Goal: Task Accomplishment & Management: Complete application form

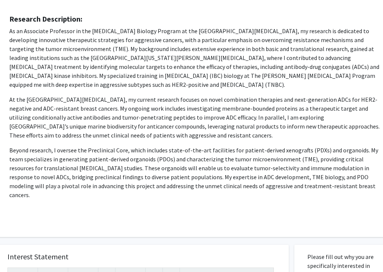
scroll to position [435, 32]
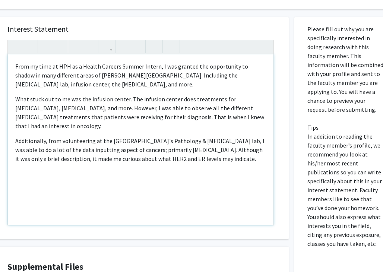
click at [252, 152] on p "Additionally, from volunteering at the [GEOGRAPHIC_DATA]'s Pathology & [MEDICAL…" at bounding box center [140, 149] width 251 height 27
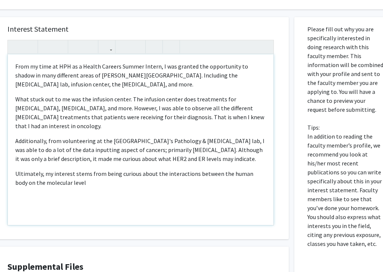
click at [208, 169] on p "Ultimately, my interest stems from being curious about the interactions between…" at bounding box center [140, 178] width 251 height 18
click at [188, 177] on p "Ultimately, my interest stems from being curious about the interactions with th…" at bounding box center [140, 178] width 251 height 18
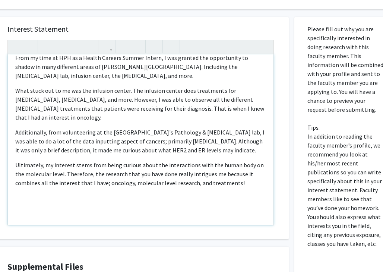
scroll to position [2, 0]
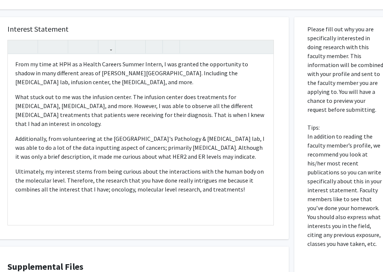
click at [261, 144] on div "Interest Statement From my time at HPH as a Health Careers Summer Intern, I was…" at bounding box center [140, 128] width 281 height 222
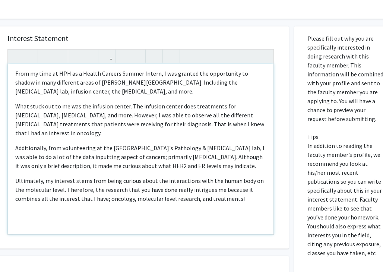
scroll to position [0, 0]
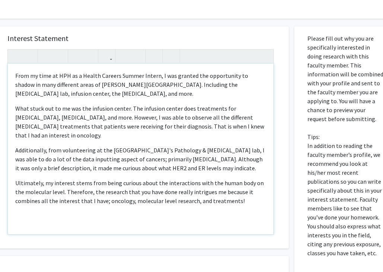
click at [16, 71] on p "From my time at HPH as a Health Careers Summer Intern, I was granted the opport…" at bounding box center [140, 84] width 251 height 27
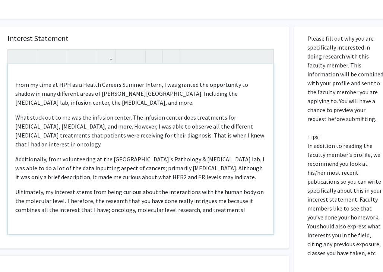
click at [57, 64] on div "From my time at HPH as a Health Careers Summer Intern, I was granted the opport…" at bounding box center [140, 149] width 265 height 171
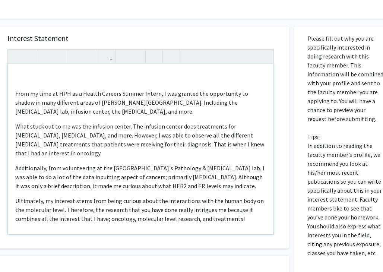
click at [41, 64] on div "From my time at HPH as a Health Careers Summer Intern, I was granted the opport…" at bounding box center [140, 149] width 265 height 171
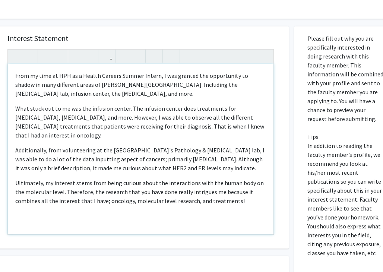
click at [146, 87] on p "From my time at HPH as a Health Careers Summer Intern, I was granted the opport…" at bounding box center [140, 84] width 251 height 27
click at [47, 128] on p "What stuck out to me was the infusion center. The infusion center does treatmen…" at bounding box center [140, 122] width 251 height 36
click at [239, 163] on div "From my time at HPH as a Health Careers Summer Intern, I was granted the opport…" at bounding box center [140, 149] width 265 height 171
click at [169, 187] on p "Ultimately, my interest stems from being curious about the interactions with th…" at bounding box center [140, 191] width 251 height 27
click at [15, 178] on p "Ultimately, my interest stems from being curious about the interactions with th…" at bounding box center [140, 191] width 251 height 27
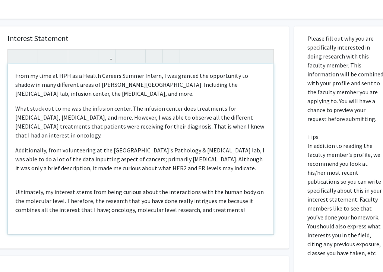
click at [19, 172] on div "From my time at HPH as a Health Careers Summer Intern, I was granted the opport…" at bounding box center [140, 149] width 265 height 171
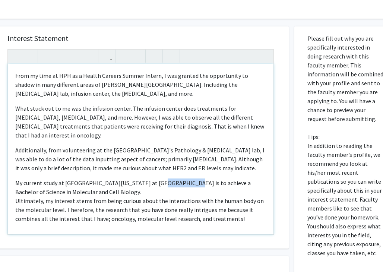
drag, startPoint x: 173, startPoint y: 175, endPoint x: 146, endPoint y: 176, distance: 27.2
click at [146, 176] on div "From my time at HPH as a Health Careers Summer Intern, I was granted the opport…" at bounding box center [140, 149] width 265 height 171
click at [200, 175] on div "From my time at HPH as a Health Careers Summer Intern, I was granted the opport…" at bounding box center [140, 149] width 265 height 171
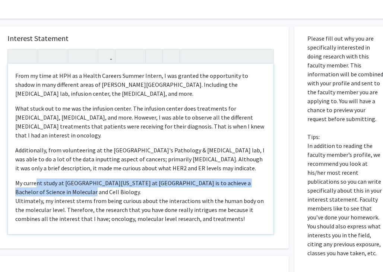
drag, startPoint x: 211, startPoint y: 185, endPoint x: 35, endPoint y: 175, distance: 176.4
click at [35, 175] on div "From my time at HPH as a Health Careers Summer Intern, I was granted the opport…" at bounding box center [140, 149] width 265 height 171
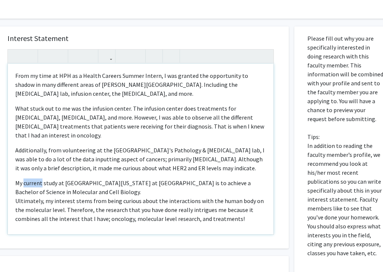
click at [35, 175] on div "From my time at HPH as a Health Careers Summer Intern, I was granted the opport…" at bounding box center [140, 149] width 265 height 171
click at [49, 176] on div "From my time at HPH as a Health Careers Summer Intern, I was granted the opport…" at bounding box center [140, 149] width 265 height 171
drag, startPoint x: 222, startPoint y: 175, endPoint x: 197, endPoint y: 175, distance: 24.6
click at [198, 175] on div "From my time at HPH as a Health Careers Summer Intern, I was granted the opport…" at bounding box center [140, 149] width 265 height 171
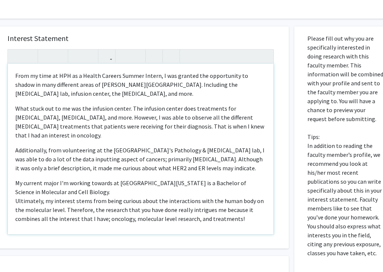
click at [198, 180] on div "From my time at HPH as a Health Careers Summer Intern, I was granted the opport…" at bounding box center [140, 149] width 265 height 171
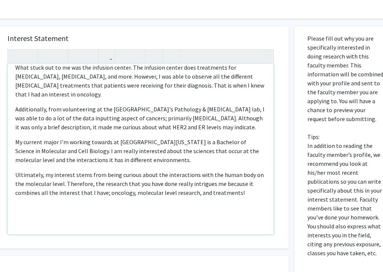
scroll to position [41, 0]
click at [132, 185] on p "Ultimately, my interest stems from being curious about the interactions with th…" at bounding box center [140, 183] width 251 height 27
click at [236, 184] on p "Ultimately, my interest stems from being curious about the interactions with th…" at bounding box center [140, 183] width 251 height 27
click at [170, 154] on p "My current major I'm working towards at [GEOGRAPHIC_DATA][US_STATE] is a Bachel…" at bounding box center [140, 150] width 251 height 27
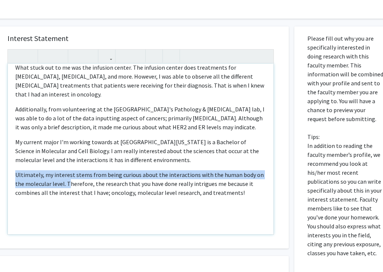
drag, startPoint x: 58, startPoint y: 176, endPoint x: 15, endPoint y: 168, distance: 43.3
click at [15, 170] on p "Ultimately, my interest stems from being curious about the interactions with th…" at bounding box center [140, 183] width 251 height 27
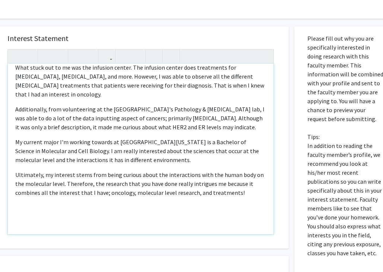
click at [16, 170] on p "Ultimately, my interest stems from being curious about the interactions with th…" at bounding box center [140, 183] width 251 height 27
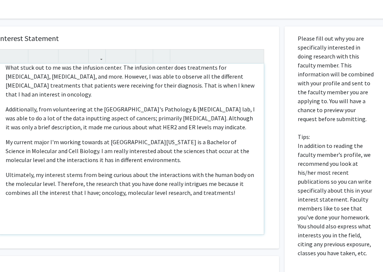
scroll to position [425, 44]
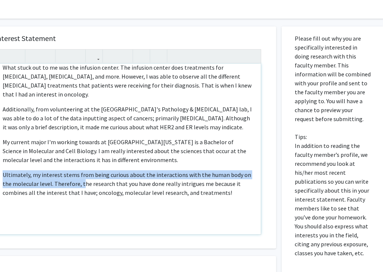
drag, startPoint x: 86, startPoint y: 177, endPoint x: 0, endPoint y: 169, distance: 86.4
click at [0, 169] on div "From my time at HPH as a Health Careers Summer Intern, I was granted the opport…" at bounding box center [127, 149] width 265 height 171
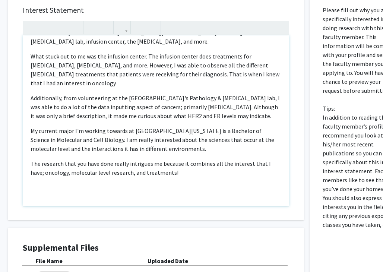
scroll to position [454, 16]
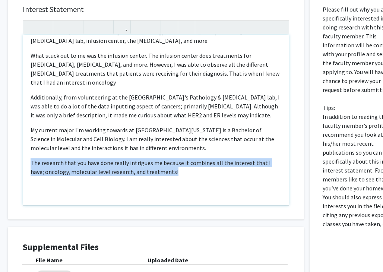
drag, startPoint x: 175, startPoint y: 164, endPoint x: 23, endPoint y: 154, distance: 151.9
click at [23, 154] on div "From my time at HPH as a Health Careers Summer Intern, I was granted the opport…" at bounding box center [155, 120] width 265 height 171
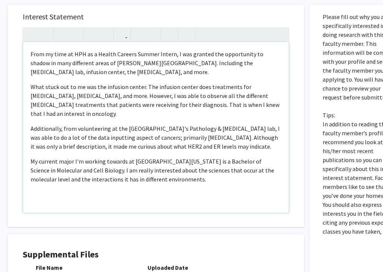
scroll to position [447, 16]
click at [188, 168] on p "My current major I'm working towards at [GEOGRAPHIC_DATA][US_STATE] is a Bachel…" at bounding box center [156, 169] width 251 height 27
click at [96, 164] on p "My current major I'm working towards at [GEOGRAPHIC_DATA][US_STATE] is a Bachel…" at bounding box center [156, 169] width 251 height 27
click at [28, 153] on div "From my time at HPH as a Health Careers Summer Intern, I was granted the opport…" at bounding box center [155, 127] width 265 height 171
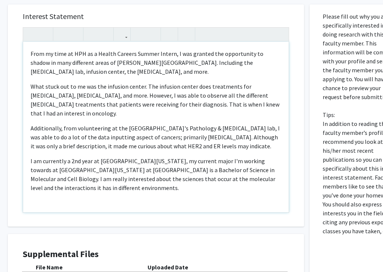
click at [85, 176] on p "I am currently a 2nd year at [GEOGRAPHIC_DATA][US_STATE], my current major I'm …" at bounding box center [156, 174] width 251 height 36
click at [176, 156] on p "I am currently a 2nd year at [GEOGRAPHIC_DATA][US_STATE], my current major I'm …" at bounding box center [156, 174] width 251 height 36
click at [183, 166] on p "I am currently a 2nd year at [GEOGRAPHIC_DATA][US_STATE] at [GEOGRAPHIC_DATA]. …" at bounding box center [156, 174] width 251 height 36
click at [183, 173] on p "I am currently a 2nd year at [GEOGRAPHIC_DATA][US_STATE] at [GEOGRAPHIC_DATA]. …" at bounding box center [156, 174] width 251 height 36
click at [186, 179] on p "I am currently a 2nd year at [GEOGRAPHIC_DATA][US_STATE] at [GEOGRAPHIC_DATA]. …" at bounding box center [156, 174] width 251 height 36
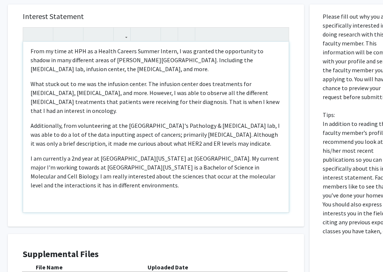
scroll to position [0, 0]
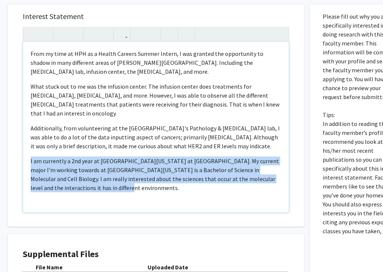
drag, startPoint x: 83, startPoint y: 178, endPoint x: 27, endPoint y: 148, distance: 63.6
click at [27, 148] on div "From my time at HPH as a Health Careers Summer Intern, I was granted the opport…" at bounding box center [155, 127] width 265 height 171
copy p "I am currently a 2nd year at [GEOGRAPHIC_DATA][US_STATE] at [GEOGRAPHIC_DATA]. …"
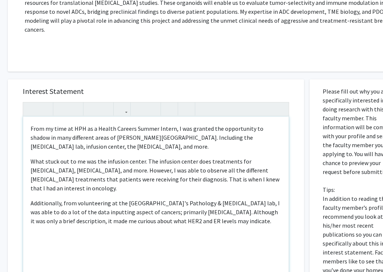
click at [30, 118] on div "From my time at HPH as a Health Careers Summer Intern, I was granted the opport…" at bounding box center [155, 202] width 265 height 171
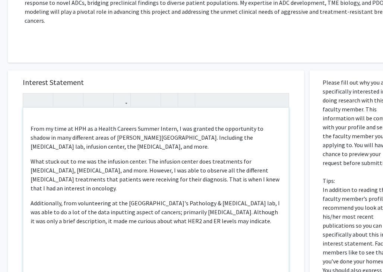
click at [41, 108] on div "From my time at HPH as a Health Careers Summer Intern, I was granted the opport…" at bounding box center [155, 193] width 265 height 171
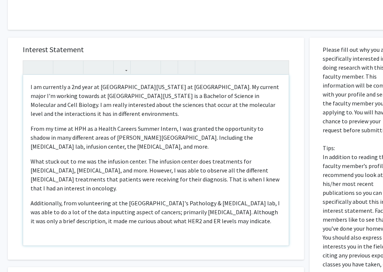
click at [31, 82] on p "I am currently a 2nd year at [GEOGRAPHIC_DATA][US_STATE] at [GEOGRAPHIC_DATA]. …" at bounding box center [156, 100] width 251 height 36
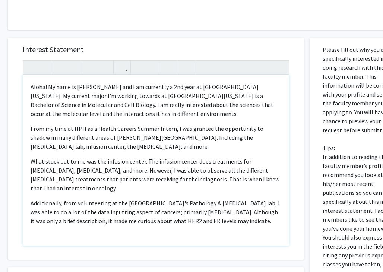
click at [174, 102] on p "Aloha! My name is [PERSON_NAME] and I am currently a 2nd year at [GEOGRAPHIC_DA…" at bounding box center [156, 100] width 251 height 36
click at [96, 88] on p "Aloha! My name is [PERSON_NAME] and I am currently a 2nd year at [GEOGRAPHIC_DA…" at bounding box center [156, 100] width 251 height 36
click at [66, 87] on p "Aloha! My name is [PERSON_NAME] and I am currently a 2nd year at [GEOGRAPHIC_DA…" at bounding box center [156, 100] width 251 height 36
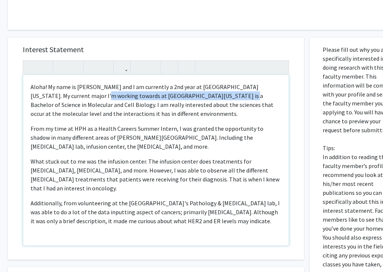
drag, startPoint x: 65, startPoint y: 87, endPoint x: 195, endPoint y: 86, distance: 129.6
click at [195, 86] on p "Aloha! My name is [PERSON_NAME] and I am currently a 2nd year at [GEOGRAPHIC_DA…" at bounding box center [156, 100] width 251 height 36
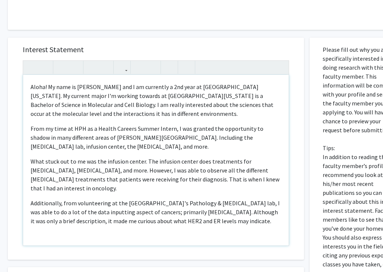
scroll to position [405, 16]
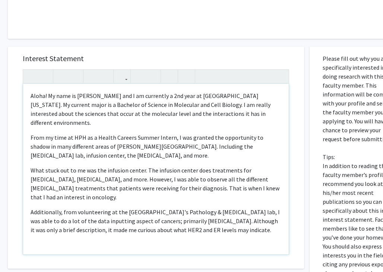
click at [137, 140] on p "From my time at HPH as a Health Careers Summer Intern, I was granted the opport…" at bounding box center [156, 146] width 251 height 27
click at [141, 176] on p "What stuck out to me was the infusion center. The infusion center does treatmen…" at bounding box center [156, 184] width 251 height 36
click at [150, 139] on p "From my time at HPH as a Health Careers Summer Intern, I was granted the opport…" at bounding box center [156, 146] width 251 height 27
click at [126, 180] on p "What stuck out to me was the infusion center. The infusion center does treatmen…" at bounding box center [156, 184] width 251 height 36
click at [128, 181] on p "What stuck out to me was the infusion center. The infusion center does treatmen…" at bounding box center [156, 184] width 251 height 36
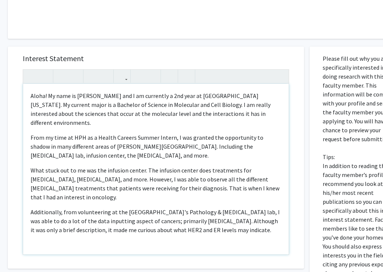
click at [133, 207] on p "Additionally, from volunteering at the [GEOGRAPHIC_DATA]'s Pathology & [MEDICAL…" at bounding box center [156, 220] width 251 height 27
drag, startPoint x: 66, startPoint y: 194, endPoint x: 26, endPoint y: 194, distance: 39.8
click at [26, 194] on div "Aloha! My name is [PERSON_NAME] and I am currently a 2nd year at [GEOGRAPHIC_DA…" at bounding box center [155, 169] width 265 height 171
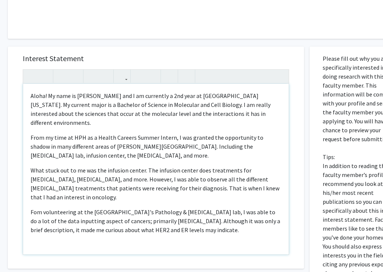
drag, startPoint x: 29, startPoint y: 193, endPoint x: 224, endPoint y: 209, distance: 195.7
click at [224, 209] on div "Aloha! My name is [PERSON_NAME] and I am currently a 2nd year at [GEOGRAPHIC_DA…" at bounding box center [155, 169] width 265 height 171
copy p "Fom volunteering at the [GEOGRAPHIC_DATA]'s Pathology & [MEDICAL_DATA] lab, I w…"
click at [31, 133] on p "From my time at HPH as a Health Careers Summer Intern, I was granted the opport…" at bounding box center [156, 146] width 251 height 27
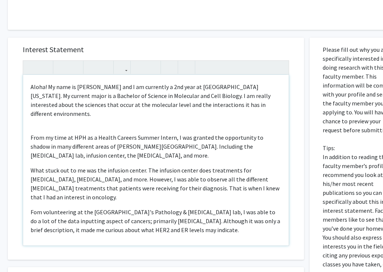
click at [31, 133] on p "From my time at HPH as a Health Careers Summer Intern, I was granted the opport…" at bounding box center [156, 146] width 251 height 27
click at [31, 110] on div "Aloha! My name is [PERSON_NAME] and I am currently a 2nd year at [GEOGRAPHIC_DA…" at bounding box center [155, 160] width 265 height 171
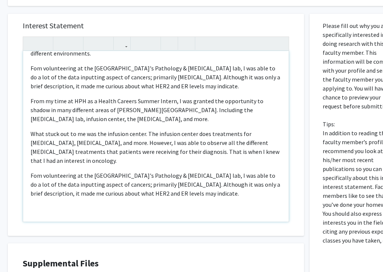
scroll to position [53, 0]
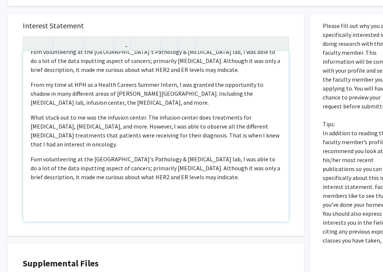
drag, startPoint x: 236, startPoint y: 169, endPoint x: 28, endPoint y: 141, distance: 209.3
click at [28, 141] on div "Aloha! My name is [PERSON_NAME] and I am currently a 2nd year at [GEOGRAPHIC_DA…" at bounding box center [155, 136] width 265 height 171
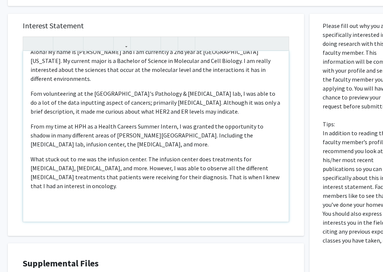
scroll to position [1, 0]
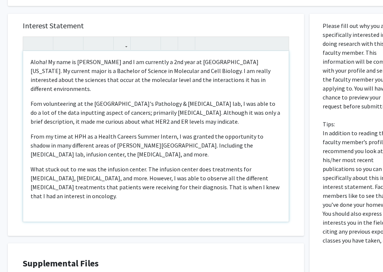
click at [34, 99] on p "Fom volunteering at the [GEOGRAPHIC_DATA]'s Pathology & [MEDICAL_DATA] lab, I w…" at bounding box center [156, 112] width 251 height 27
click at [52, 99] on p "From volunteering at the [GEOGRAPHIC_DATA]'s Pathology & [MEDICAL_DATA] lab, I …" at bounding box center [156, 112] width 251 height 27
click at [45, 99] on p "From volunteering at the [GEOGRAPHIC_DATA]'s Pathology & [MEDICAL_DATA] lab, I …" at bounding box center [156, 112] width 251 height 27
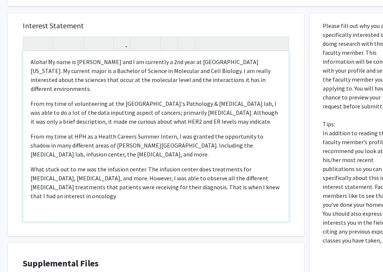
click at [242, 105] on p "From my time of volunteering at the [GEOGRAPHIC_DATA]'s Pathology & [MEDICAL_DA…" at bounding box center [156, 112] width 251 height 27
click at [118, 99] on p "From my time of volunteering at the [GEOGRAPHIC_DATA]'s Pathology & [MEDICAL_DA…" at bounding box center [156, 112] width 251 height 27
click at [163, 99] on p "From my time of volunteering at the [GEOGRAPHIC_DATA]'s Pathology & [MEDICAL_DA…" at bounding box center [156, 112] width 251 height 27
click at [238, 101] on p "From my time of volunteering at the [GEOGRAPHIC_DATA]'s Pathology & [MEDICAL_DA…" at bounding box center [156, 112] width 251 height 27
click at [126, 106] on p "From my time of volunteering at the [GEOGRAPHIC_DATA]'s Pathology & [MEDICAL_DA…" at bounding box center [156, 112] width 251 height 27
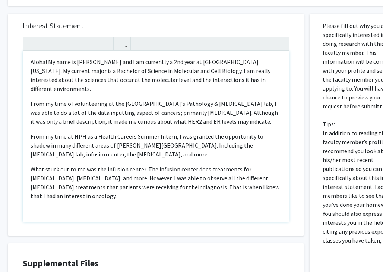
click at [144, 105] on p "From my time of volunteering at the [GEOGRAPHIC_DATA]'s Pathology & [MEDICAL_DA…" at bounding box center [156, 112] width 251 height 27
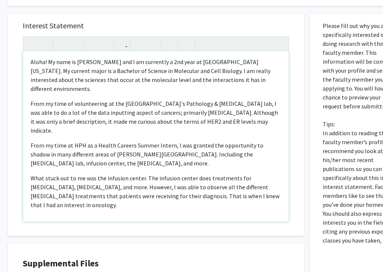
drag, startPoint x: 256, startPoint y: 104, endPoint x: 204, endPoint y: 104, distance: 52.5
click at [203, 104] on p "From my time of volunteering at the [GEOGRAPHIC_DATA]'s Pathology & [MEDICAL_DA…" at bounding box center [156, 117] width 251 height 36
click at [198, 141] on p "From my time at HPH as a Health Careers Summer Intern, I was granted the opport…" at bounding box center [156, 154] width 251 height 27
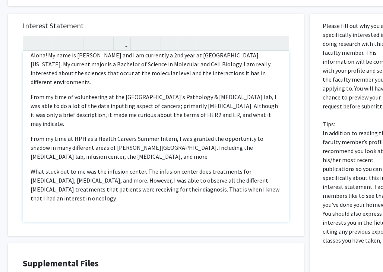
scroll to position [9, 0]
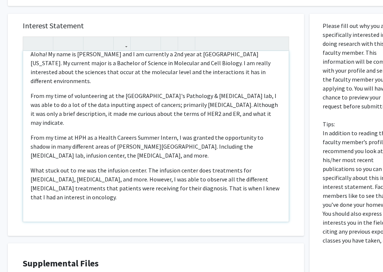
click at [75, 168] on p "What stuck out to me was the infusion center. The infusion center does treatmen…" at bounding box center [156, 184] width 251 height 36
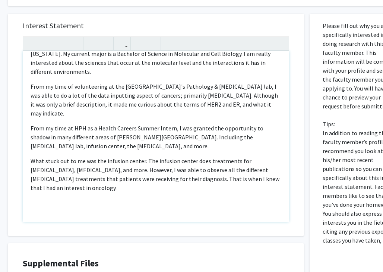
scroll to position [20, 0]
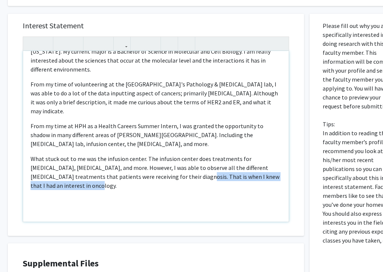
drag, startPoint x: 147, startPoint y: 149, endPoint x: 155, endPoint y: 157, distance: 11.1
click at [155, 157] on p "What stuck out to me was the infusion center. The infusion center does treatmen…" at bounding box center [156, 172] width 251 height 36
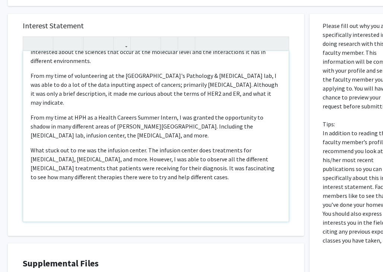
scroll to position [28, 0]
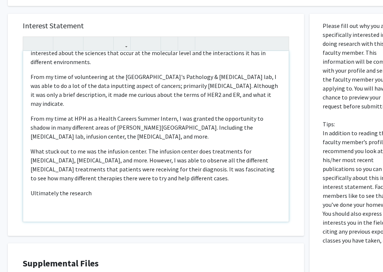
drag, startPoint x: 107, startPoint y: 168, endPoint x: 30, endPoint y: 169, distance: 76.7
click at [31, 188] on p "Ultimately the research" at bounding box center [156, 192] width 251 height 9
click at [104, 188] on p "Ultimately the research" at bounding box center [156, 192] width 251 height 9
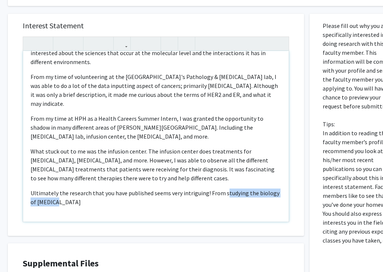
drag, startPoint x: 205, startPoint y: 178, endPoint x: 224, endPoint y: 165, distance: 23.0
click at [224, 188] on p "Ultimately the research that you have published seems very intriguing! From stu…" at bounding box center [156, 197] width 251 height 18
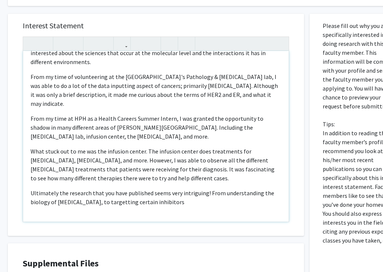
click at [96, 188] on p "Ultimately the research that you have published seems very intriguing! From und…" at bounding box center [156, 197] width 251 height 18
click at [191, 188] on p "Ultimately the research that you have published seems very intriguing! From und…" at bounding box center [156, 197] width 251 height 18
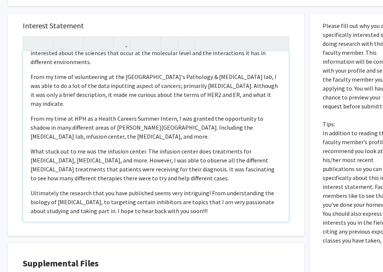
click at [130, 188] on p "Ultimately the research that you have published seems very intriguing! From und…" at bounding box center [156, 201] width 251 height 27
drag, startPoint x: 188, startPoint y: 181, endPoint x: 75, endPoint y: 186, distance: 113.3
click at [75, 188] on p "Ultimately the research that you have published seems very intriguing! From und…" at bounding box center [156, 201] width 251 height 27
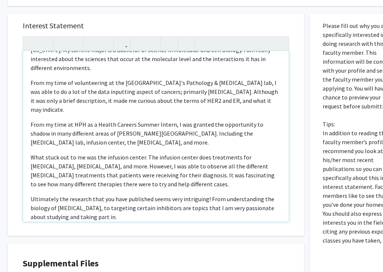
scroll to position [19, 0]
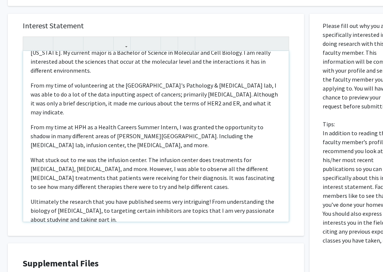
click at [87, 197] on p "Ultimately the research that you have published seems very intriguing! From und…" at bounding box center [156, 210] width 251 height 27
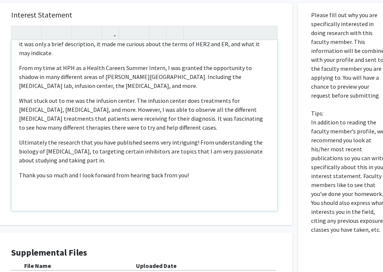
scroll to position [454, 28]
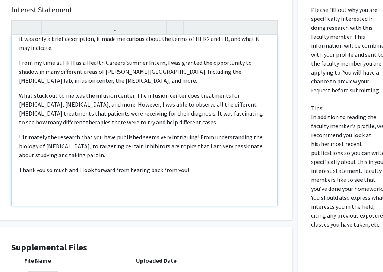
click at [85, 133] on p "Ultimately the research that you have published seems very intriguing! From und…" at bounding box center [144, 146] width 251 height 27
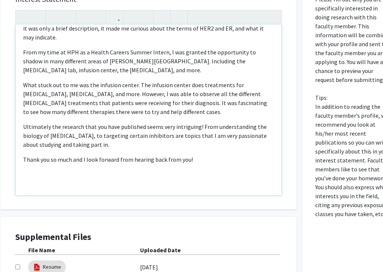
scroll to position [468, 24]
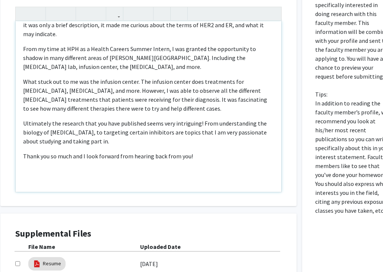
click at [257, 119] on p "Ultimately the research that you have published seems very intriguing! From und…" at bounding box center [148, 132] width 251 height 27
click at [232, 119] on div "Aloha! My name is [PERSON_NAME] and I am currently a 2nd year at [GEOGRAPHIC_DA…" at bounding box center [148, 106] width 265 height 171
click at [185, 119] on p "Ultimately the research that you have published seems very intriguing! From und…" at bounding box center [148, 132] width 251 height 27
drag, startPoint x: 71, startPoint y: 116, endPoint x: 19, endPoint y: 113, distance: 51.8
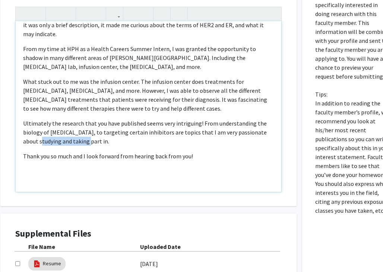
click at [19, 113] on div "Aloha! My name is [PERSON_NAME] and I am currently a 2nd year at [GEOGRAPHIC_DA…" at bounding box center [148, 106] width 265 height 171
click at [23, 119] on p "Ultimately the research that you have published seems very intriguing! From und…" at bounding box center [148, 132] width 251 height 27
click at [95, 119] on p "Ultimately the research that you have published seems very intriguing! From und…" at bounding box center [148, 132] width 251 height 27
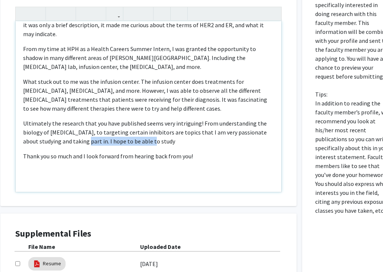
drag, startPoint x: 140, startPoint y: 117, endPoint x: 68, endPoint y: 115, distance: 72.3
click at [68, 119] on p "Ultimately the research that you have published seems very intriguing! From und…" at bounding box center [148, 132] width 251 height 27
click at [94, 120] on div "Aloha! My name is [PERSON_NAME] and I am currently a 2nd year at [GEOGRAPHIC_DA…" at bounding box center [148, 106] width 265 height 171
click at [117, 119] on p "Ultimately the research that you have published seems very intriguing! From und…" at bounding box center [148, 132] width 251 height 27
click at [67, 119] on p "Ultimately the research that you have published seems very intriguing! From und…" at bounding box center [148, 132] width 251 height 27
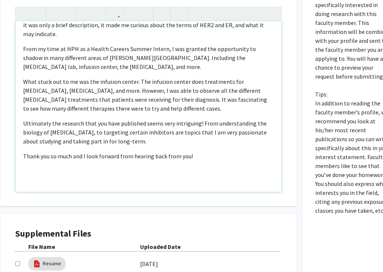
click at [99, 119] on p "Ultimately the research that you have published seems very intriguing! From und…" at bounding box center [148, 132] width 251 height 27
click at [168, 119] on div "Aloha! My name is [PERSON_NAME] and I am currently a 2nd year at [GEOGRAPHIC_DA…" at bounding box center [148, 106] width 265 height 171
click at [107, 119] on p "Ultimately the research that you have published seems very intriguing! From und…" at bounding box center [148, 132] width 251 height 27
drag, startPoint x: 76, startPoint y: 114, endPoint x: 134, endPoint y: 114, distance: 58.1
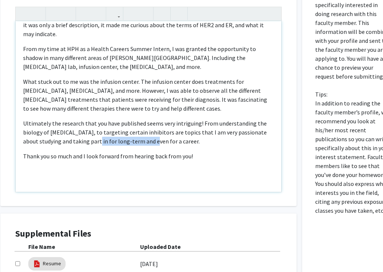
click at [134, 119] on p "Ultimately the research that you have published seems very intriguing! From und…" at bounding box center [148, 132] width 251 height 27
click at [69, 119] on p "Ultimately the research that you have published seems very intriguing! From und…" at bounding box center [148, 132] width 251 height 27
type textarea "<p>Aloha! My name is [PERSON_NAME] and I am currently a 2nd year at [GEOGRAPHIC…"
click at [85, 119] on p "Ultimately the research that you have published seems very intriguing! From und…" at bounding box center [148, 132] width 251 height 27
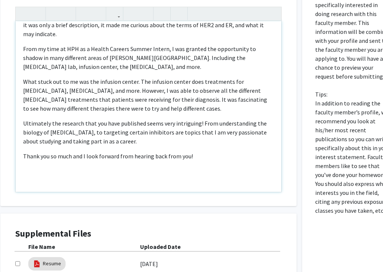
click at [105, 119] on p "Ultimately the research that you have published seems very intriguing! From und…" at bounding box center [148, 132] width 251 height 27
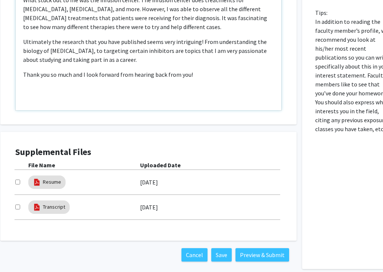
scroll to position [576, 24]
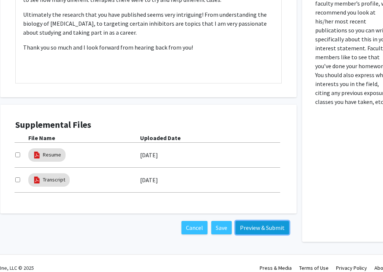
click at [252, 221] on button "Preview & Submit" at bounding box center [262, 227] width 54 height 13
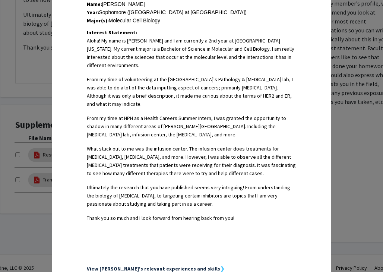
scroll to position [286, 0]
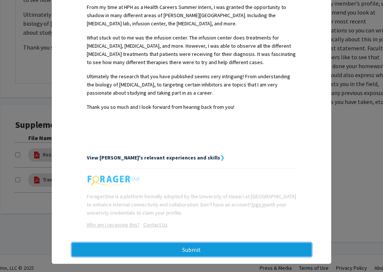
click at [197, 250] on button "Submit" at bounding box center [191, 249] width 239 height 13
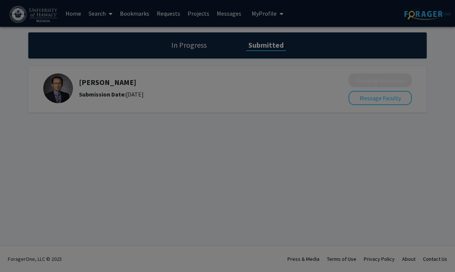
click at [230, 155] on div at bounding box center [227, 136] width 455 height 272
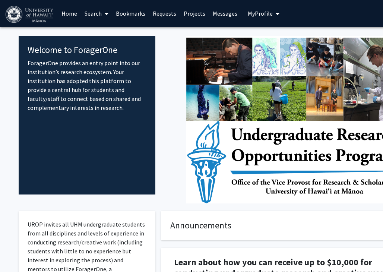
click at [98, 17] on link "Search" at bounding box center [96, 13] width 31 height 26
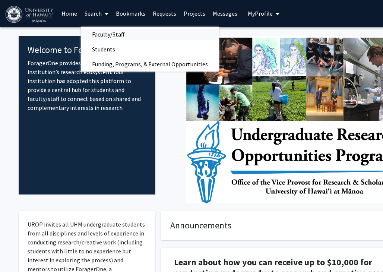
click at [105, 37] on span "Faculty/Staff" at bounding box center [108, 34] width 55 height 15
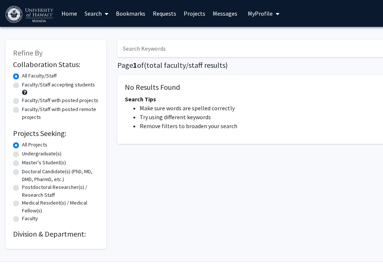
click at [148, 49] on input "Search Keywords" at bounding box center [263, 48] width 292 height 17
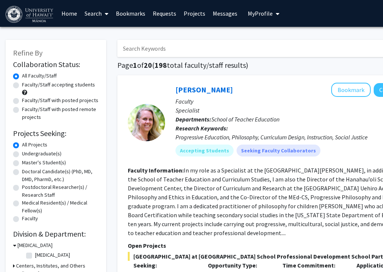
type input "H"
type input "[PERSON_NAME]"
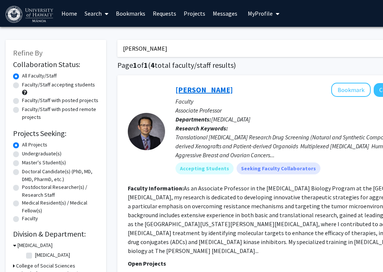
click at [195, 92] on link "[PERSON_NAME]" at bounding box center [203, 89] width 57 height 9
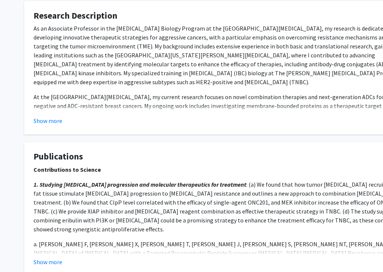
scroll to position [498, 0]
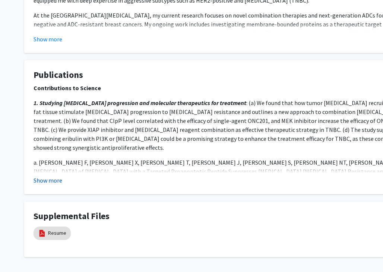
click at [49, 184] on button "Show more" at bounding box center [48, 180] width 29 height 9
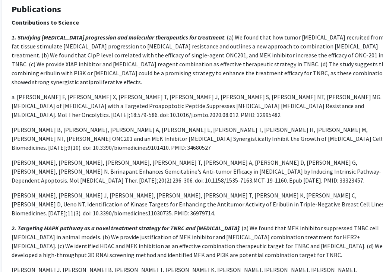
scroll to position [562, 22]
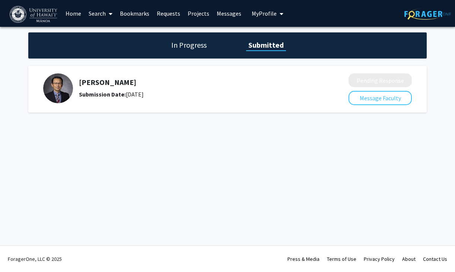
click at [194, 40] on h1 "In Progress" at bounding box center [189, 45] width 40 height 10
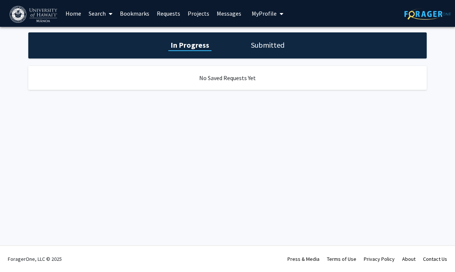
click at [255, 52] on div "In Progress Submitted" at bounding box center [227, 45] width 398 height 26
click at [255, 43] on h1 "Submitted" at bounding box center [268, 45] width 38 height 10
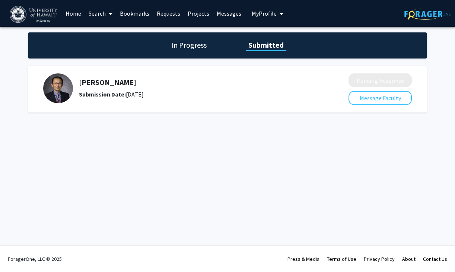
click at [77, 16] on link "Home" at bounding box center [73, 13] width 23 height 26
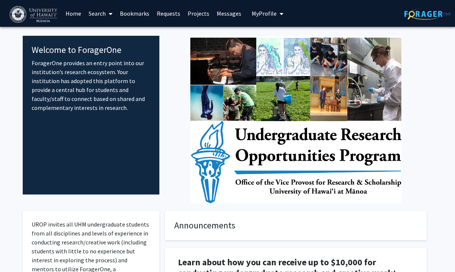
click at [171, 13] on link "Requests" at bounding box center [168, 13] width 31 height 26
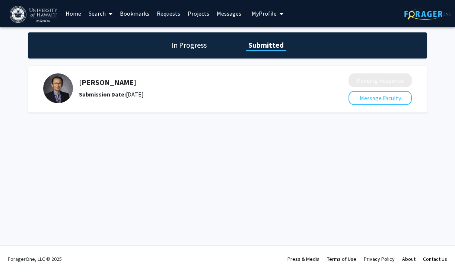
click at [206, 98] on div "Submission Date: August 27, 2025" at bounding box center [194, 94] width 230 height 9
click at [101, 15] on link "Search" at bounding box center [100, 13] width 31 height 26
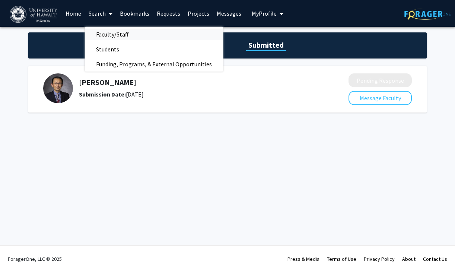
click at [115, 33] on span "Faculty/Staff" at bounding box center [112, 34] width 55 height 15
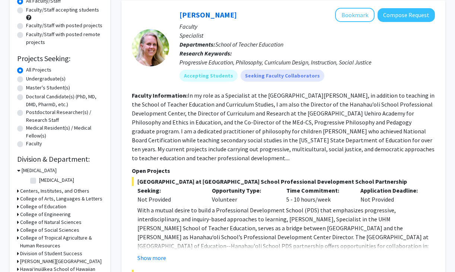
scroll to position [91, 0]
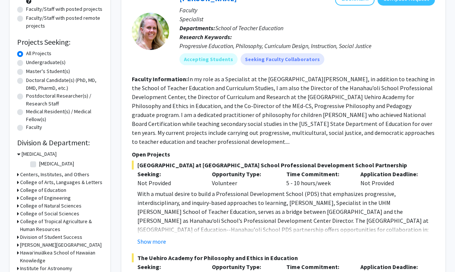
click at [39, 164] on label "[MEDICAL_DATA]" at bounding box center [56, 164] width 35 height 8
click at [39, 164] on input "[MEDICAL_DATA]" at bounding box center [41, 162] width 5 height 5
checkbox input "true"
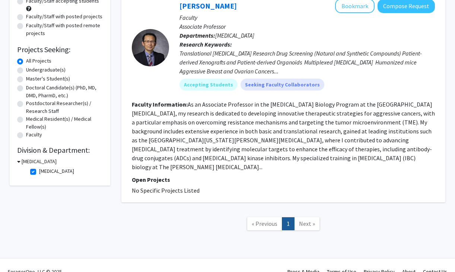
scroll to position [85, 0]
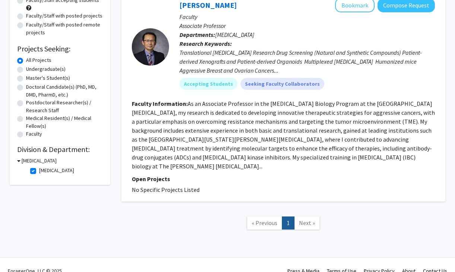
click at [39, 172] on label "[MEDICAL_DATA]" at bounding box center [56, 170] width 35 height 8
click at [39, 171] on input "[MEDICAL_DATA]" at bounding box center [41, 168] width 5 height 5
checkbox input "false"
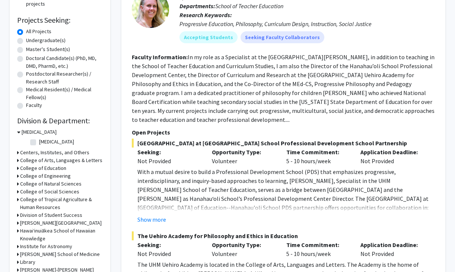
scroll to position [133, 0]
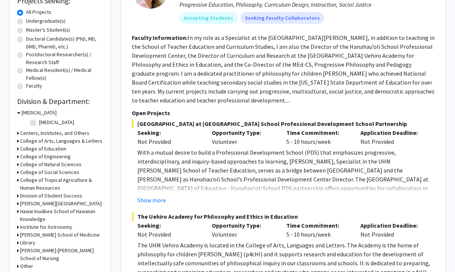
click at [30, 163] on h3 "College of Natural Sciences" at bounding box center [50, 164] width 61 height 8
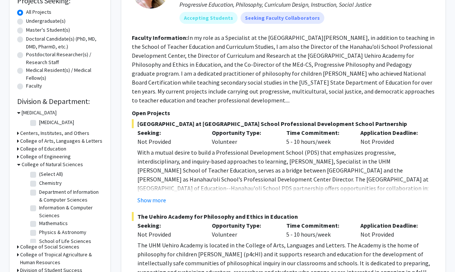
click at [39, 182] on label "Chemistry" at bounding box center [50, 183] width 23 height 8
click at [39, 182] on input "Chemistry" at bounding box center [41, 181] width 5 height 5
checkbox input "true"
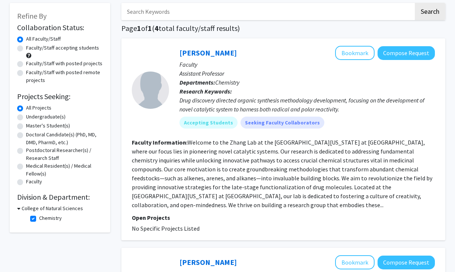
scroll to position [145, 0]
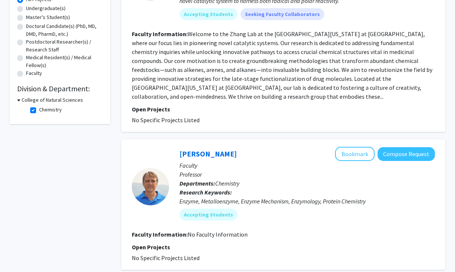
click at [22, 104] on div "College of Natural Sciences Chemistry Chemistry" at bounding box center [60, 106] width 86 height 20
click at [20, 100] on icon at bounding box center [18, 100] width 3 height 8
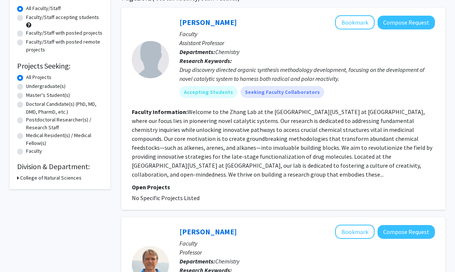
scroll to position [54, 0]
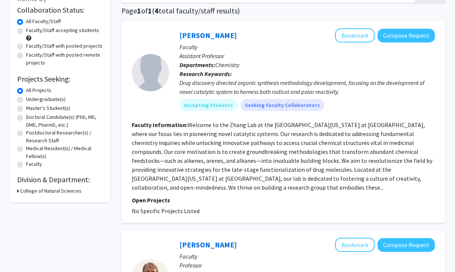
click at [26, 148] on label "Medical Resident(s) / Medical Fellow(s)" at bounding box center [64, 152] width 77 height 16
click at [26, 148] on input "Medical Resident(s) / Medical Fellow(s)" at bounding box center [28, 146] width 5 height 5
radio input "true"
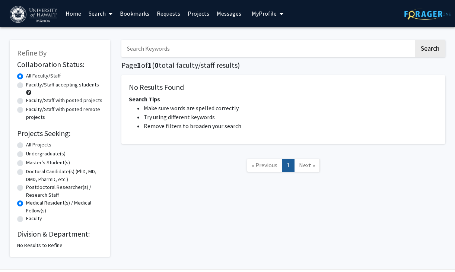
click at [26, 144] on label "All Projects" at bounding box center [38, 145] width 25 height 8
click at [26, 144] on input "All Projects" at bounding box center [28, 143] width 5 height 5
radio input "true"
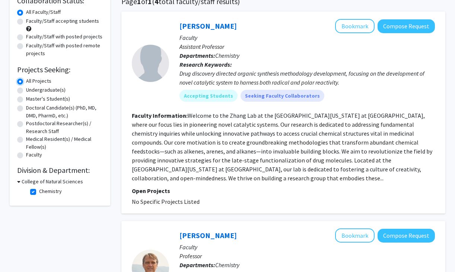
scroll to position [74, 0]
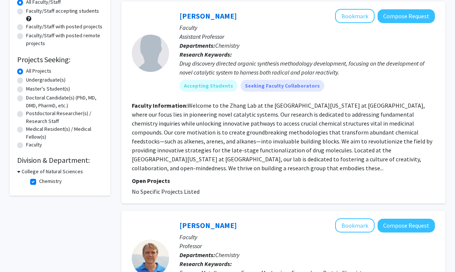
click at [20, 169] on icon at bounding box center [18, 172] width 3 height 8
click at [17, 172] on icon at bounding box center [18, 172] width 2 height 8
click at [39, 181] on label "Chemistry" at bounding box center [50, 181] width 23 height 8
click at [39, 181] on input "Chemistry" at bounding box center [41, 179] width 5 height 5
checkbox input "false"
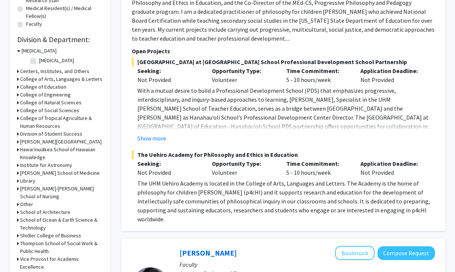
scroll to position [197, 0]
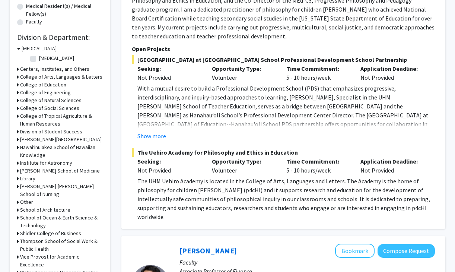
click at [22, 169] on h3 "John A. Burns School of Medicine" at bounding box center [60, 171] width 80 height 8
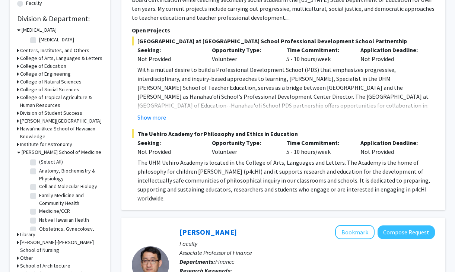
scroll to position [216, 0]
click at [39, 160] on label "(Select All)" at bounding box center [51, 161] width 24 height 8
click at [39, 160] on input "(Select All)" at bounding box center [41, 159] width 5 height 5
checkbox input "true"
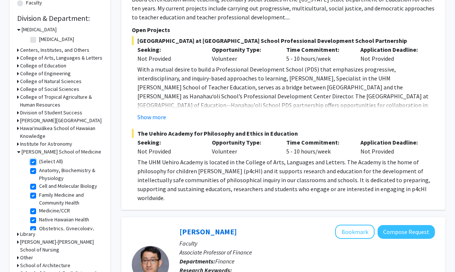
checkbox input "true"
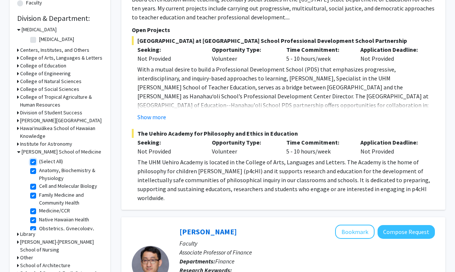
checkbox input "true"
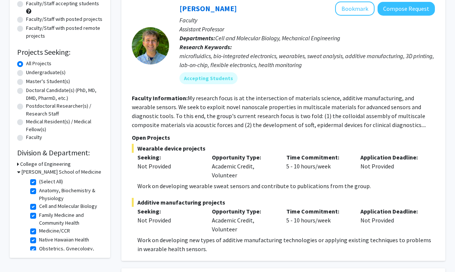
scroll to position [83, 0]
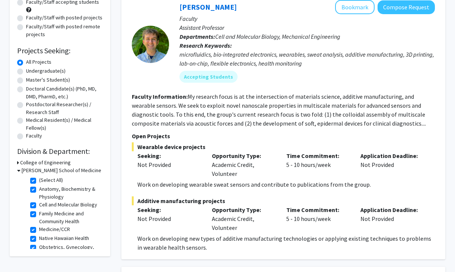
click at [66, 238] on label "Native Hawaiian Health" at bounding box center [64, 238] width 50 height 8
click at [44, 238] on input "Native Hawaiian Health" at bounding box center [41, 236] width 5 height 5
checkbox input "false"
checkbox input "true"
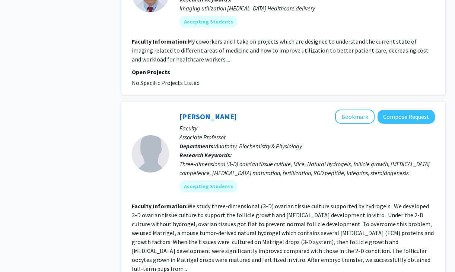
scroll to position [615, 0]
